Goal: Task Accomplishment & Management: Manage account settings

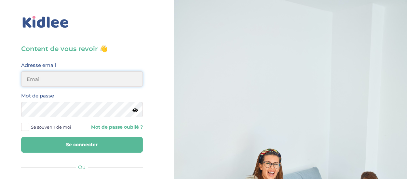
type input "elena.shovkopljas993@gmail.com"
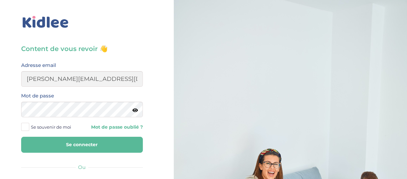
click at [87, 146] on button "Se connecter" at bounding box center [82, 145] width 122 height 16
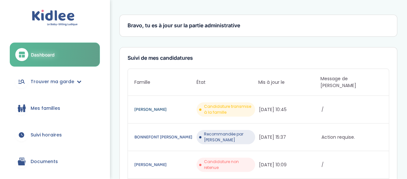
click at [148, 106] on link "[PERSON_NAME]" at bounding box center [164, 109] width 61 height 7
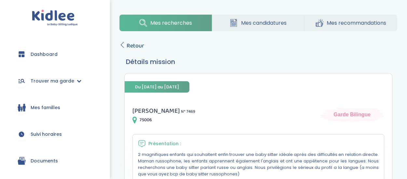
click at [137, 45] on span "Retour" at bounding box center [136, 45] width 18 height 9
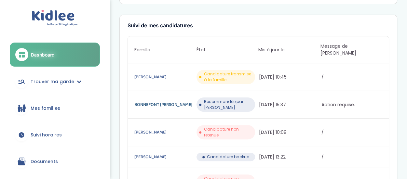
click at [184, 101] on link "BONNEFONT ANGELICI Adeline" at bounding box center [164, 104] width 61 height 7
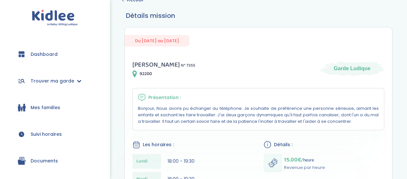
scroll to position [33, 0]
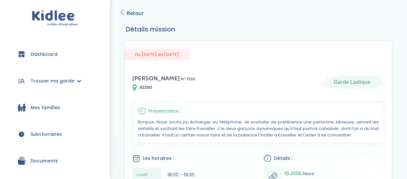
click at [130, 9] on span "Retour" at bounding box center [136, 13] width 18 height 9
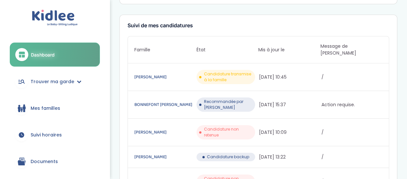
scroll to position [98, 0]
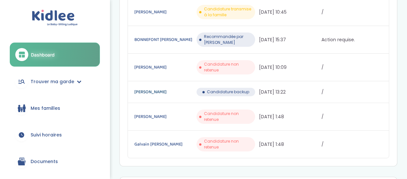
click at [181, 88] on link "Jacquet Mélanie" at bounding box center [164, 91] width 61 height 7
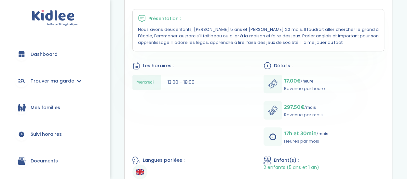
scroll to position [127, 0]
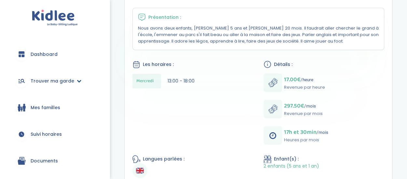
click at [74, 78] on link "Trouver ma garde" at bounding box center [55, 80] width 90 height 23
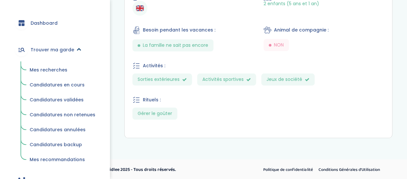
scroll to position [65, 0]
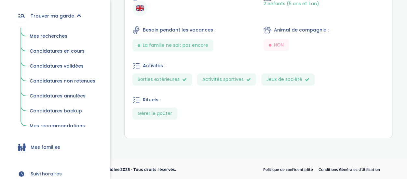
click at [73, 126] on span "Mes recommandations" at bounding box center [57, 126] width 55 height 7
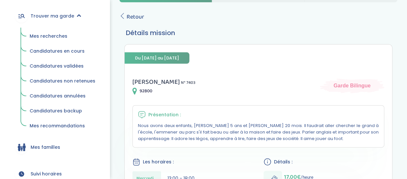
scroll to position [0, 0]
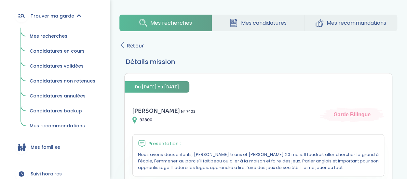
click at [350, 15] on link "Mes recommandations" at bounding box center [351, 23] width 93 height 17
click at [351, 22] on span "Mes recommandations" at bounding box center [357, 23] width 60 height 8
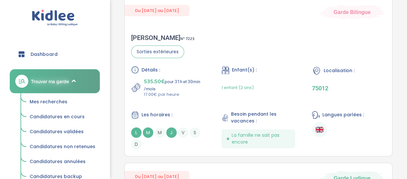
click at [266, 86] on div "1 enfant (2 ans)" at bounding box center [259, 87] width 74 height 20
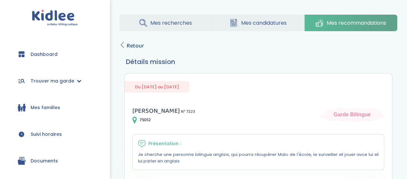
click at [131, 47] on span "Retour" at bounding box center [136, 45] width 18 height 9
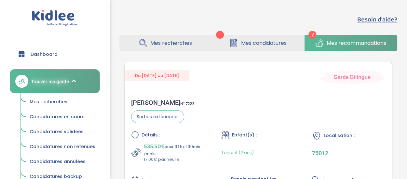
click at [183, 47] on span "Mes recherches" at bounding box center [171, 43] width 42 height 8
click at [253, 43] on span "Mes candidatures" at bounding box center [264, 43] width 46 height 8
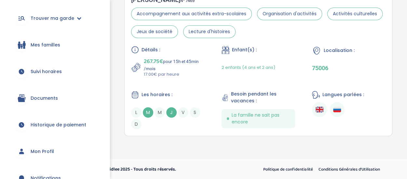
scroll to position [30, 0]
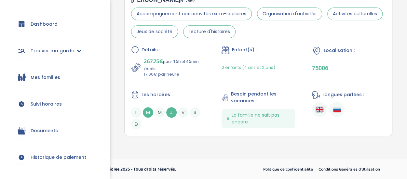
click at [66, 49] on span "Trouver ma garde" at bounding box center [53, 50] width 44 height 7
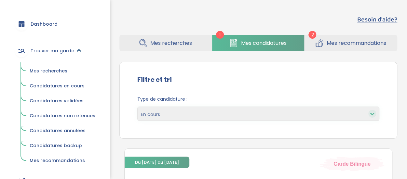
scroll to position [63, 0]
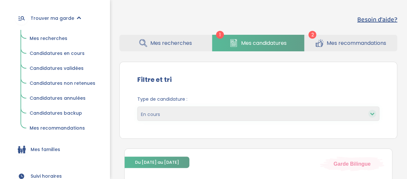
click at [60, 82] on span "Candidatures non retenues" at bounding box center [63, 83] width 66 height 7
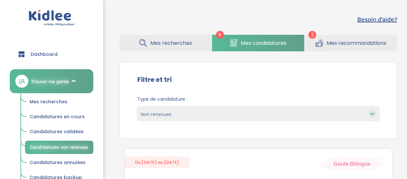
select select "declined"
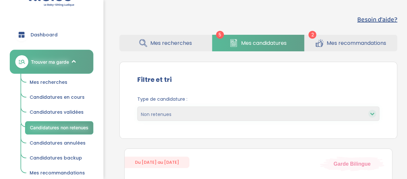
scroll to position [65, 0]
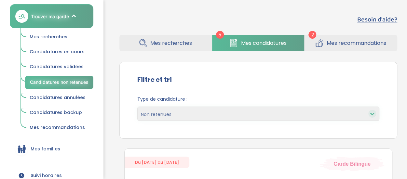
click at [59, 39] on span "Mes recherches" at bounding box center [49, 37] width 38 height 7
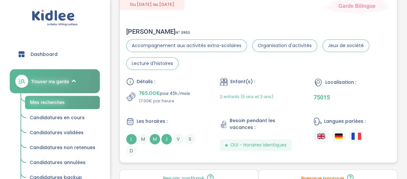
scroll to position [341, 0]
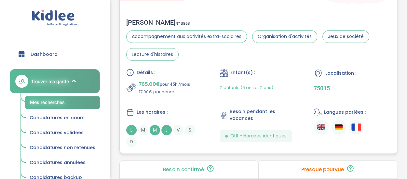
click at [193, 62] on div "[PERSON_NAME] N° 3953 Accompagnement aux activités extra-scolaires Organisation…" at bounding box center [258, 83] width 277 height 142
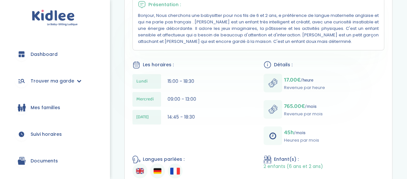
scroll to position [191, 0]
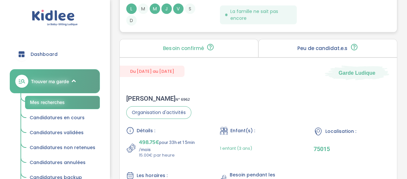
scroll to position [1089, 0]
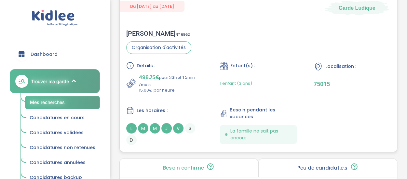
click at [173, 55] on div "Marie L . N° 6962 Organisation d'activités Détails : 498.75€ pour 33h et 15min …" at bounding box center [258, 87] width 277 height 129
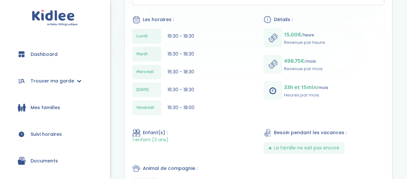
scroll to position [195, 0]
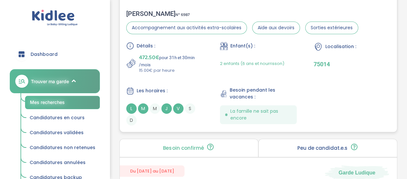
scroll to position [1477, 0]
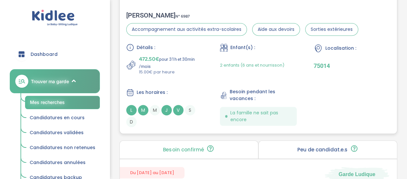
click at [279, 70] on div "2 enfants (6 ans et nourrisson)" at bounding box center [252, 65] width 64 height 20
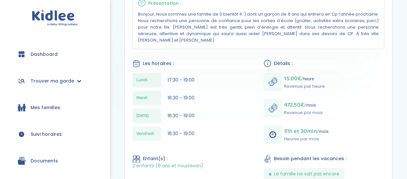
scroll to position [163, 0]
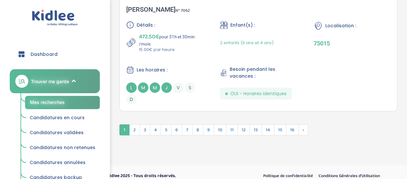
scroll to position [2013, 0]
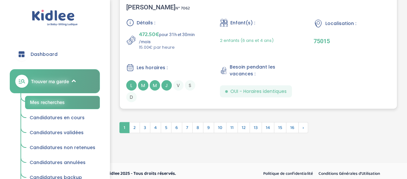
click at [245, 44] on div "2 enfants (6 ans et 4 ans)" at bounding box center [247, 40] width 54 height 20
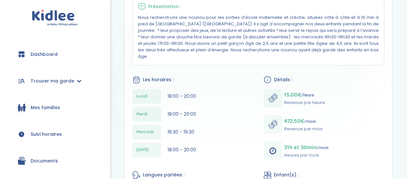
scroll to position [195, 0]
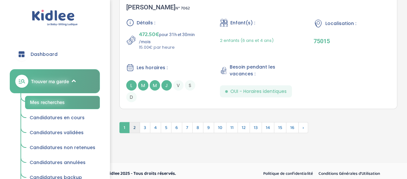
click at [137, 125] on span "2" at bounding box center [134, 127] width 11 height 11
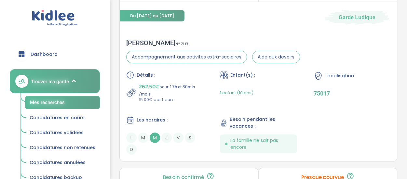
scroll to position [1063, 0]
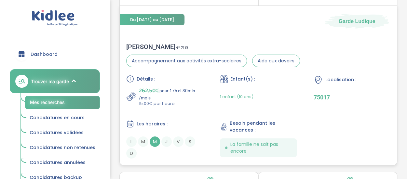
click at [282, 89] on div "1 enfant (10 ans)" at bounding box center [258, 97] width 77 height 20
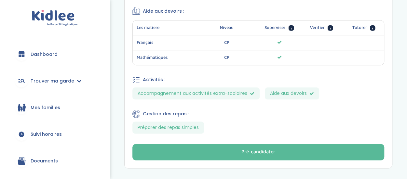
scroll to position [387, 0]
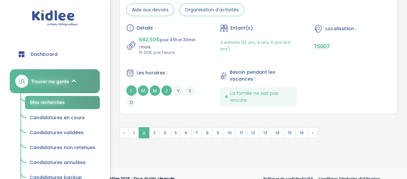
scroll to position [2055, 0]
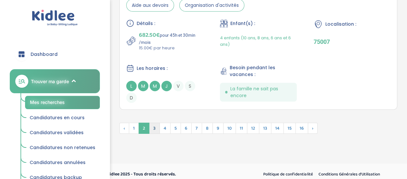
click at [154, 123] on span "3" at bounding box center [154, 128] width 11 height 11
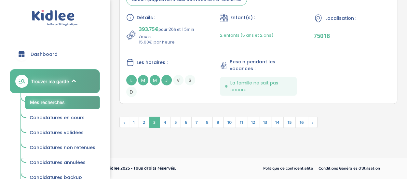
scroll to position [2009, 0]
